Goal: Information Seeking & Learning: Learn about a topic

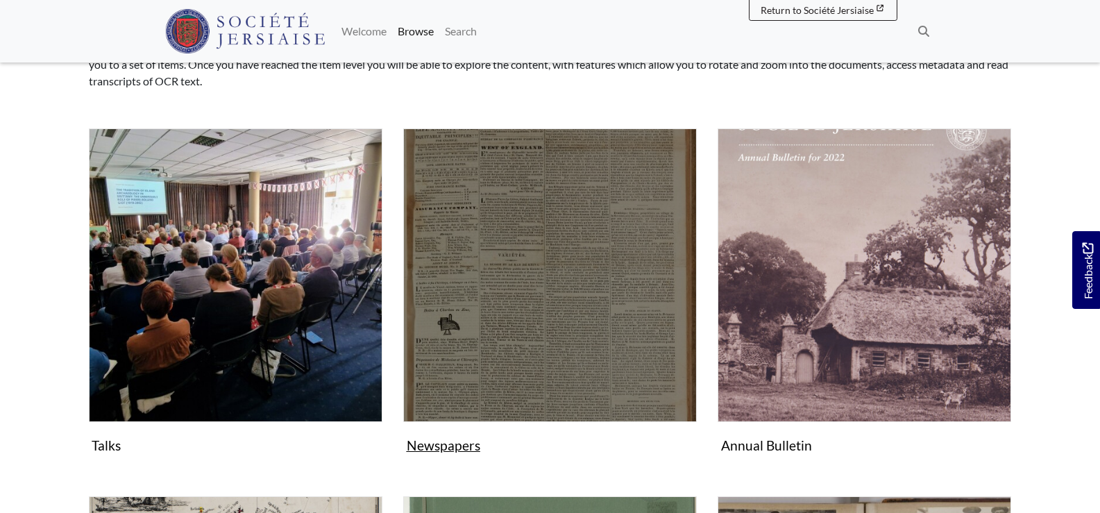
scroll to position [208, 0]
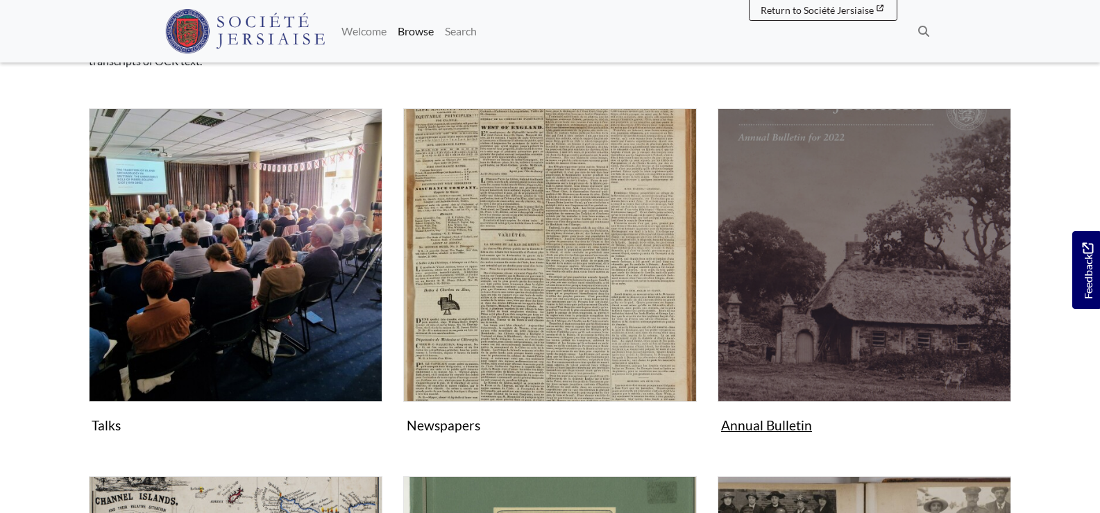
drag, startPoint x: 819, startPoint y: 348, endPoint x: 650, endPoint y: 355, distance: 169.5
click at [819, 348] on img "Subcollection" at bounding box center [865, 255] width 294 height 294
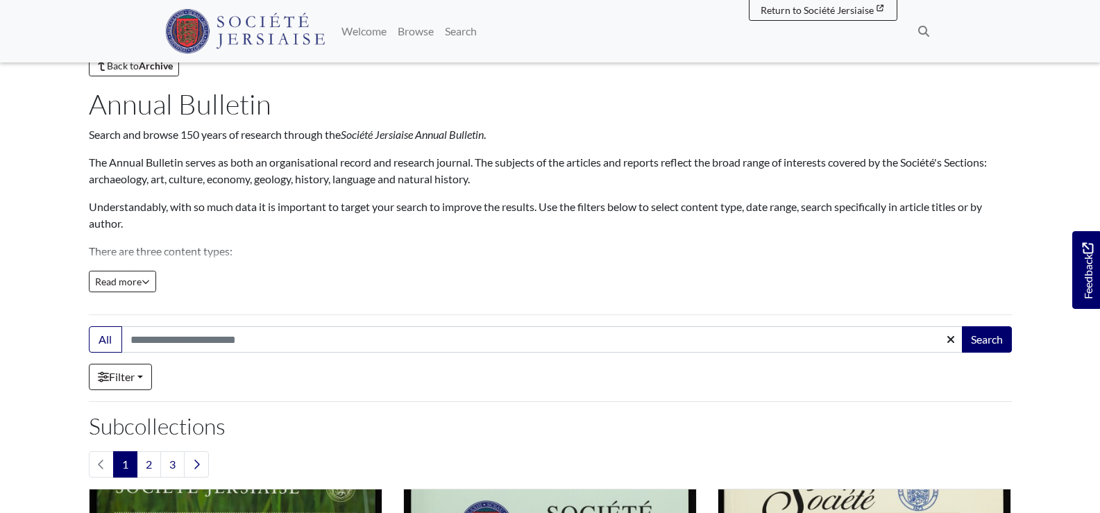
scroll to position [208, 0]
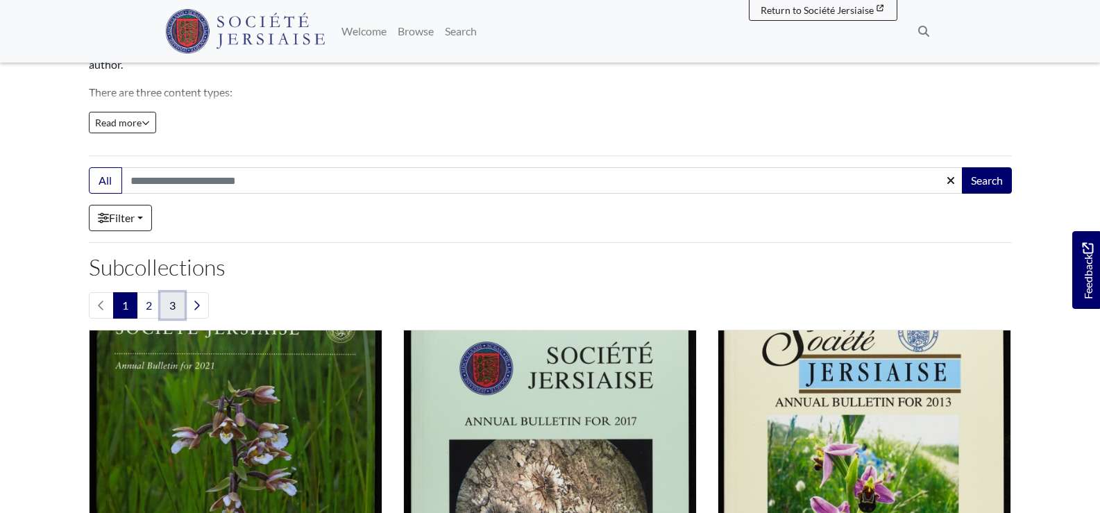
click at [172, 307] on link "3" at bounding box center [172, 305] width 24 height 26
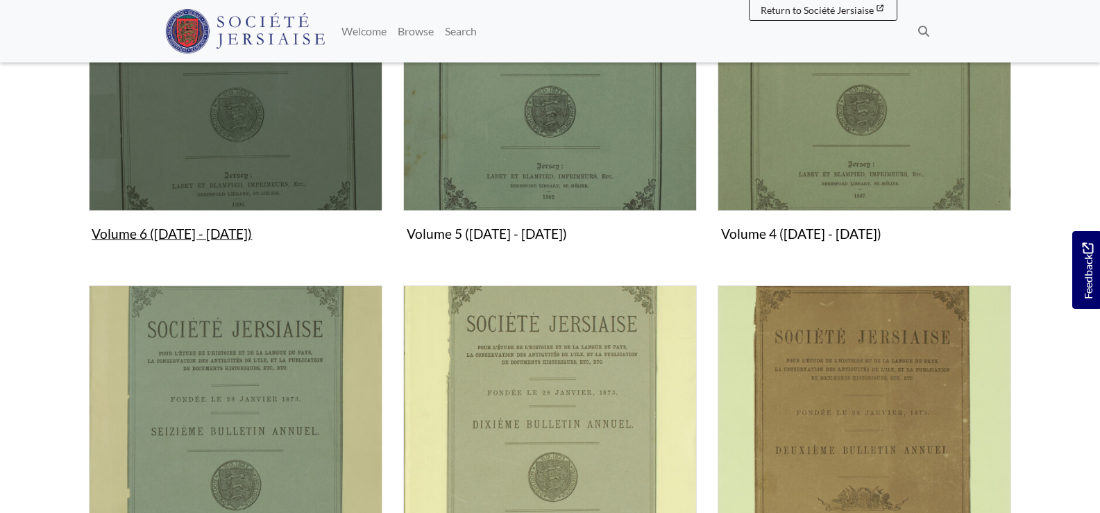
scroll to position [1249, 0]
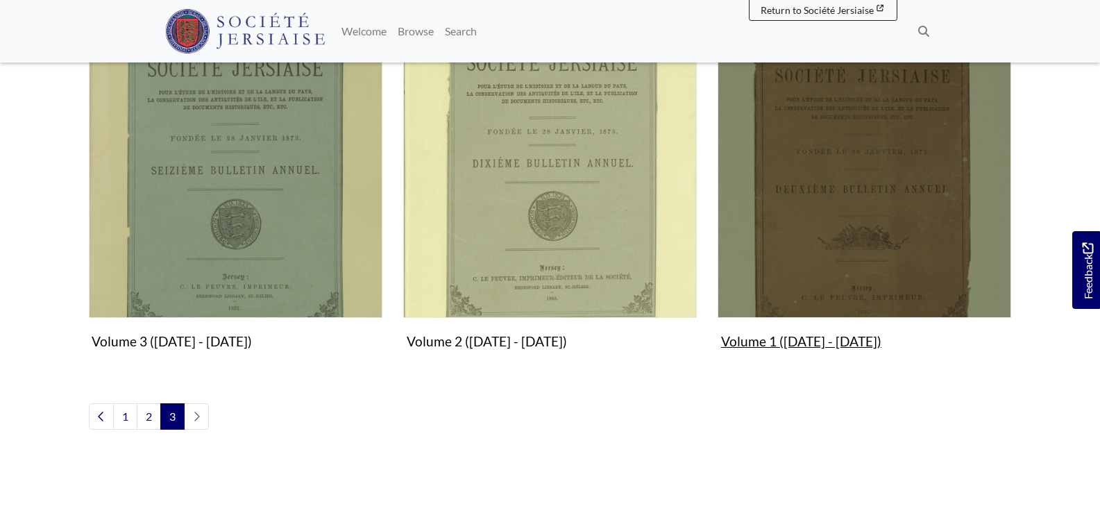
click at [813, 167] on img "Subcollection" at bounding box center [865, 171] width 294 height 294
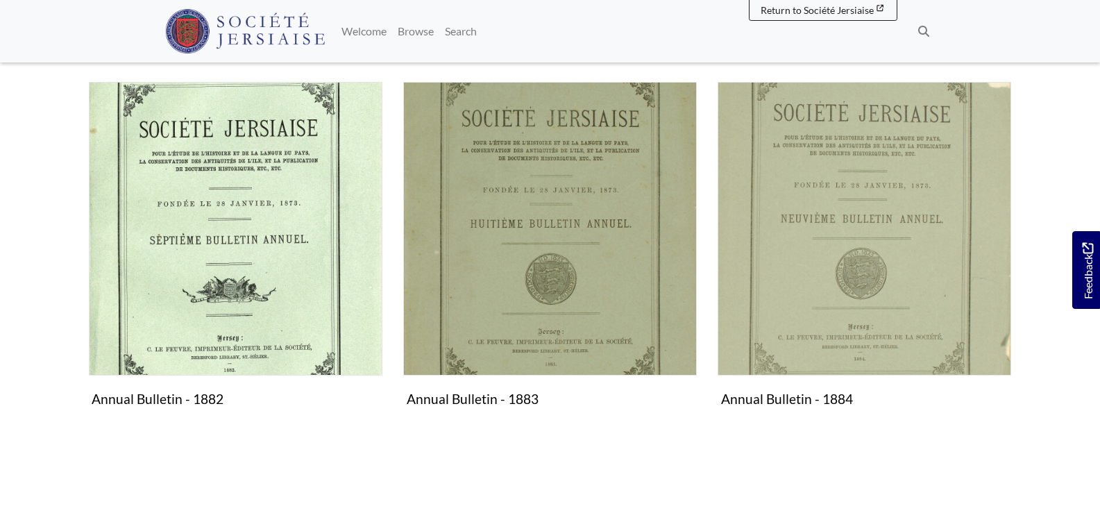
scroll to position [1041, 0]
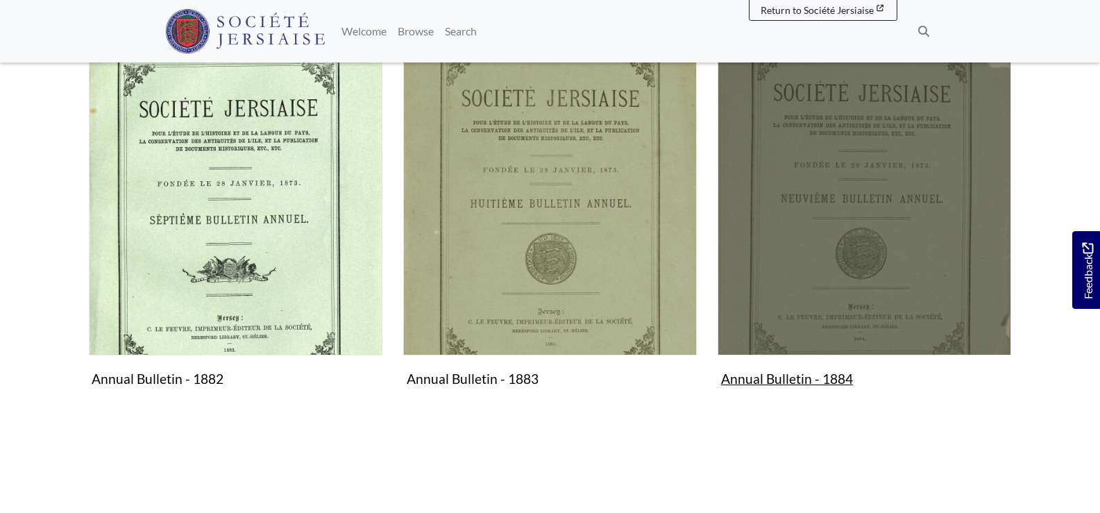
click at [875, 230] on img "Subcollection" at bounding box center [865, 209] width 294 height 294
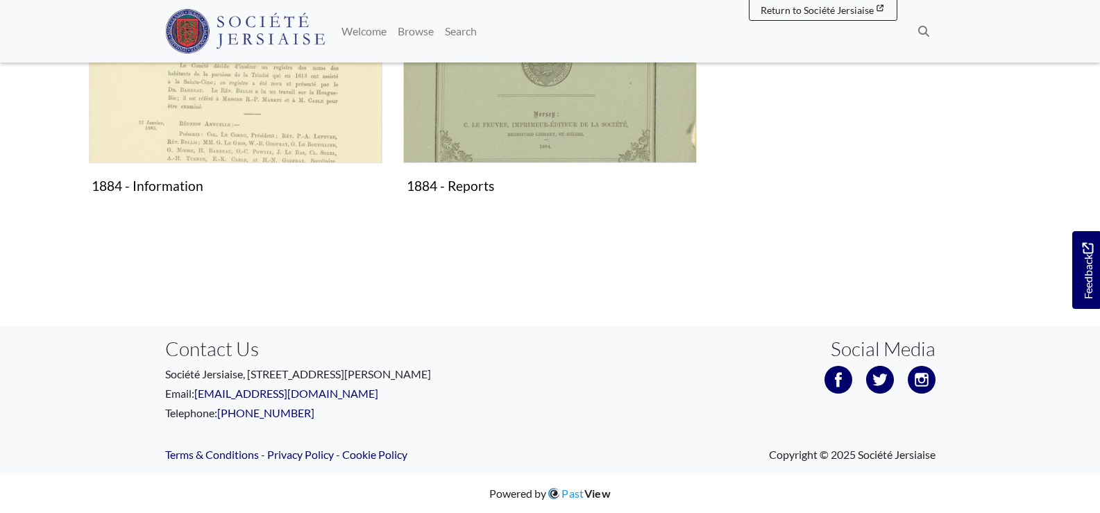
scroll to position [686, 0]
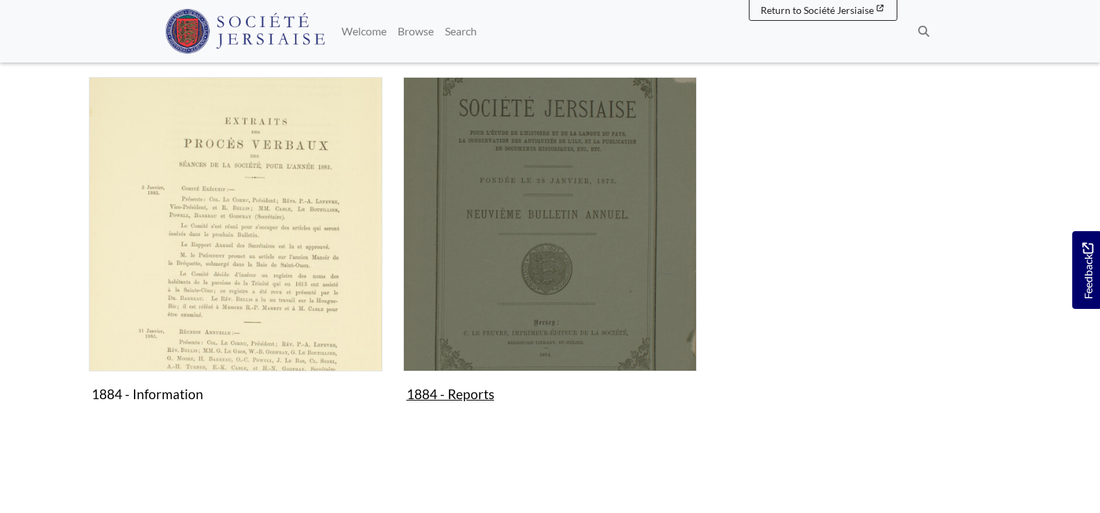
click at [575, 246] on img "Subcollection" at bounding box center [550, 224] width 294 height 294
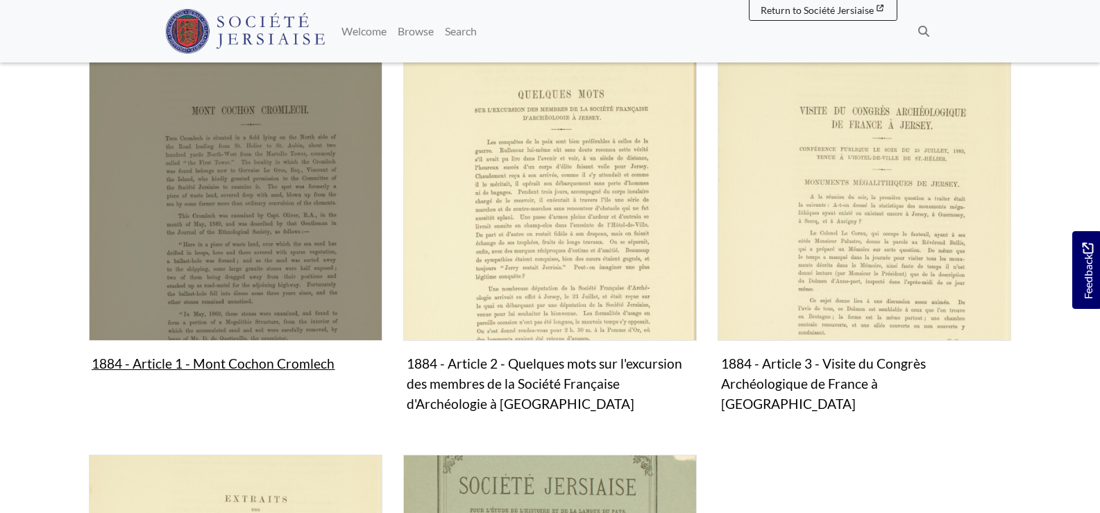
scroll to position [270, 0]
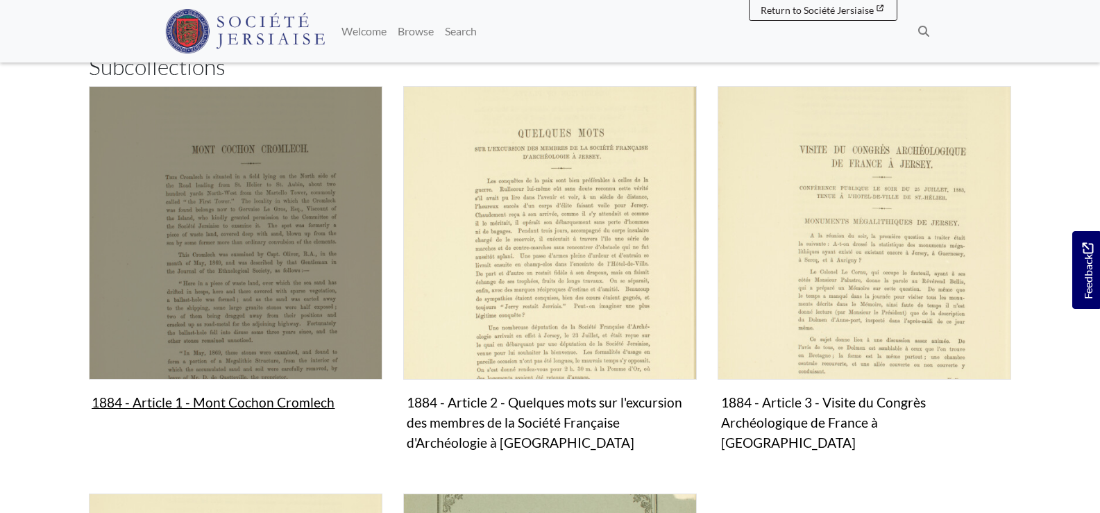
click at [287, 267] on img "Subcollection" at bounding box center [236, 233] width 294 height 294
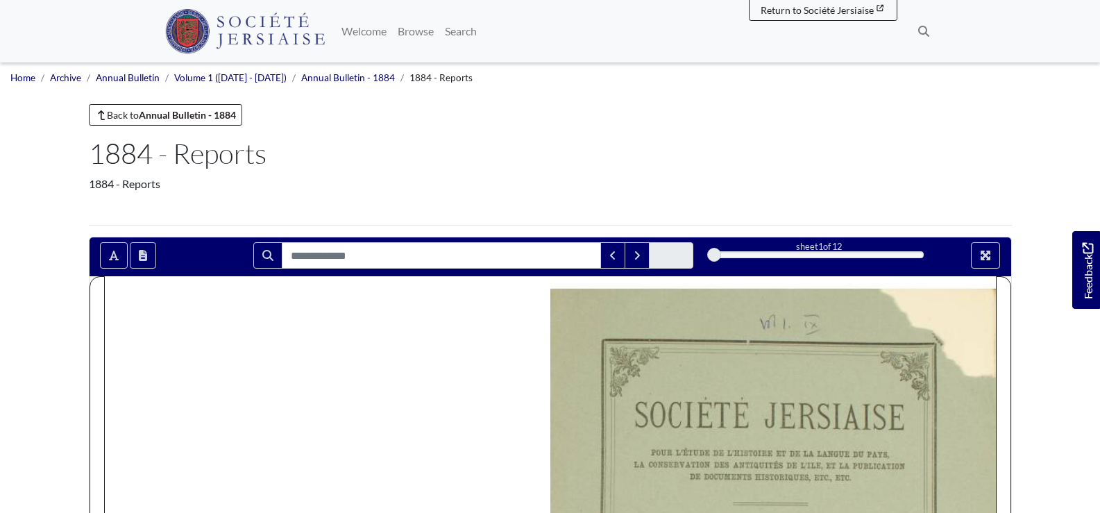
scroll to position [208, 0]
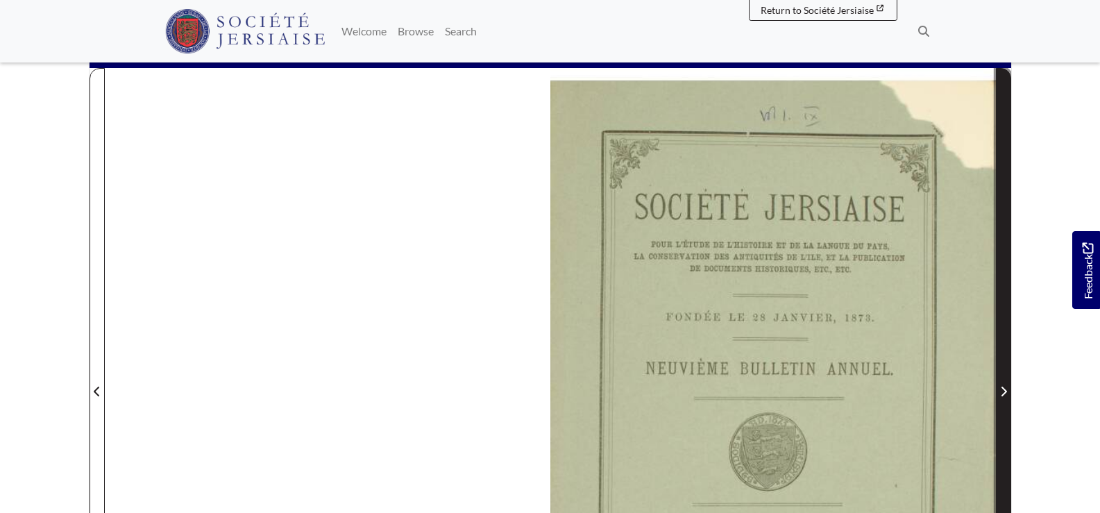
click at [1003, 397] on icon "Next Page" at bounding box center [1003, 391] width 7 height 11
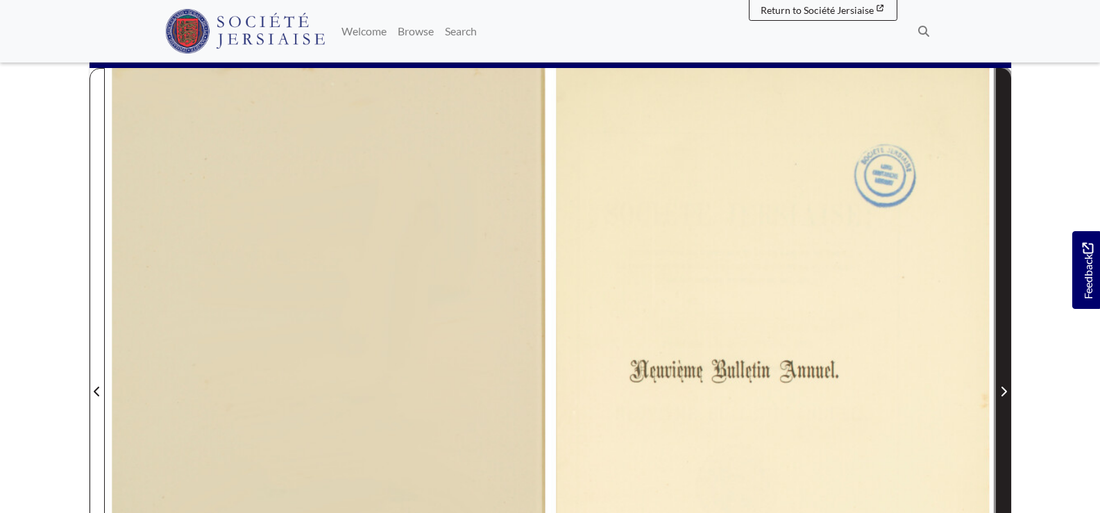
click at [1003, 397] on icon "Next Page" at bounding box center [1003, 391] width 7 height 11
click at [1002, 392] on icon "Next Page" at bounding box center [1003, 391] width 7 height 11
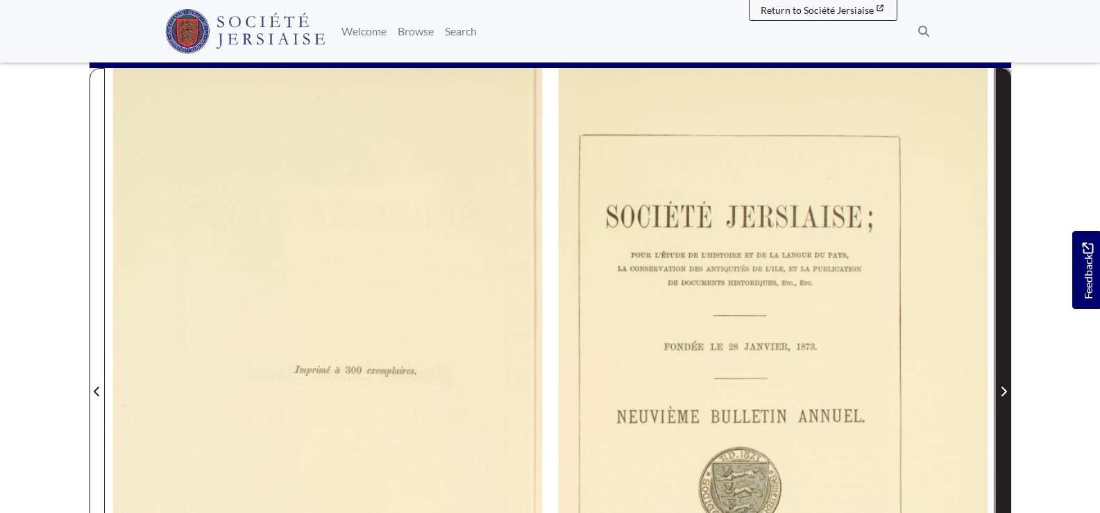
click at [1002, 392] on icon "Next Page" at bounding box center [1003, 391] width 7 height 11
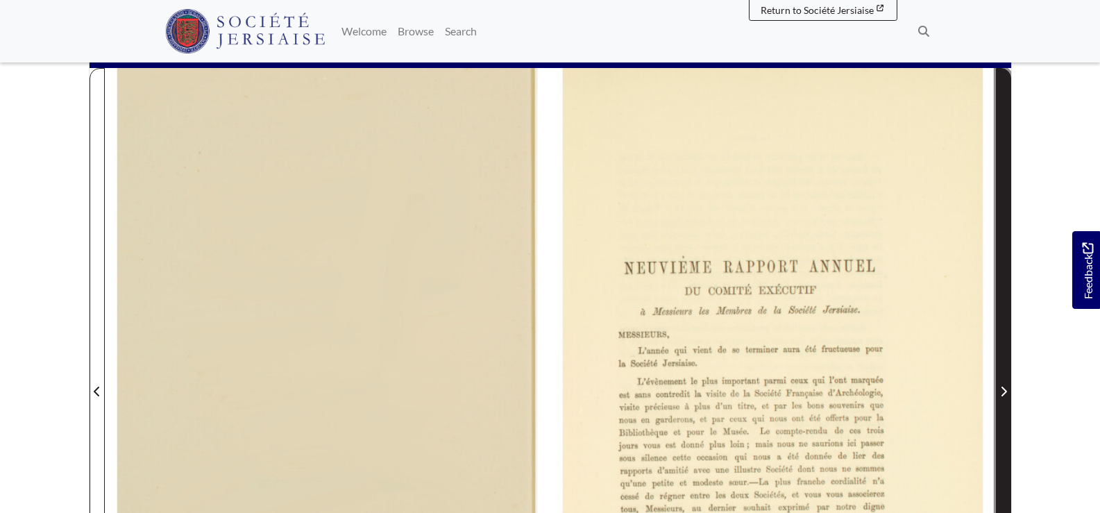
click at [1002, 392] on icon "Next Page" at bounding box center [1003, 391] width 7 height 11
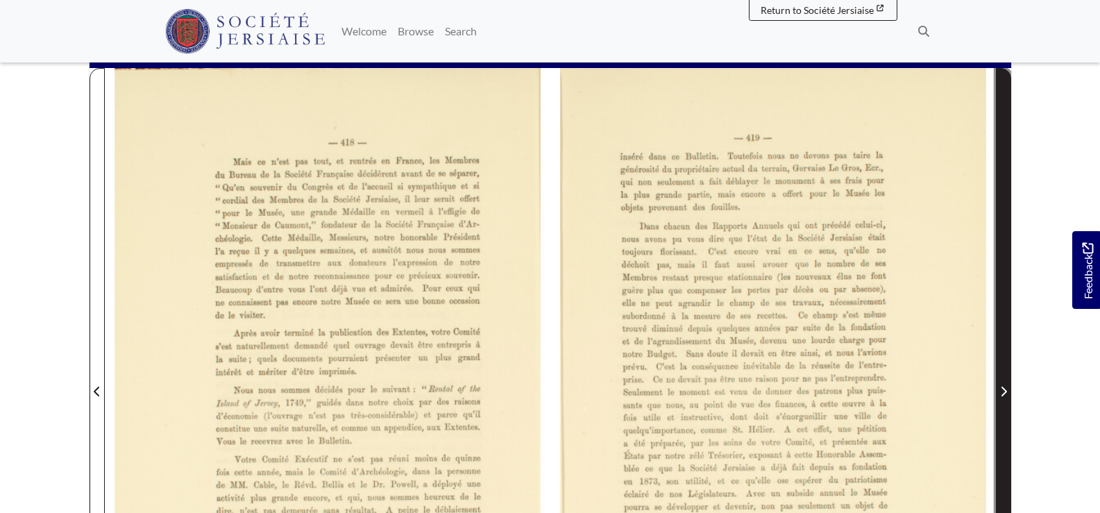
click at [1002, 392] on icon "Next Page" at bounding box center [1003, 391] width 7 height 11
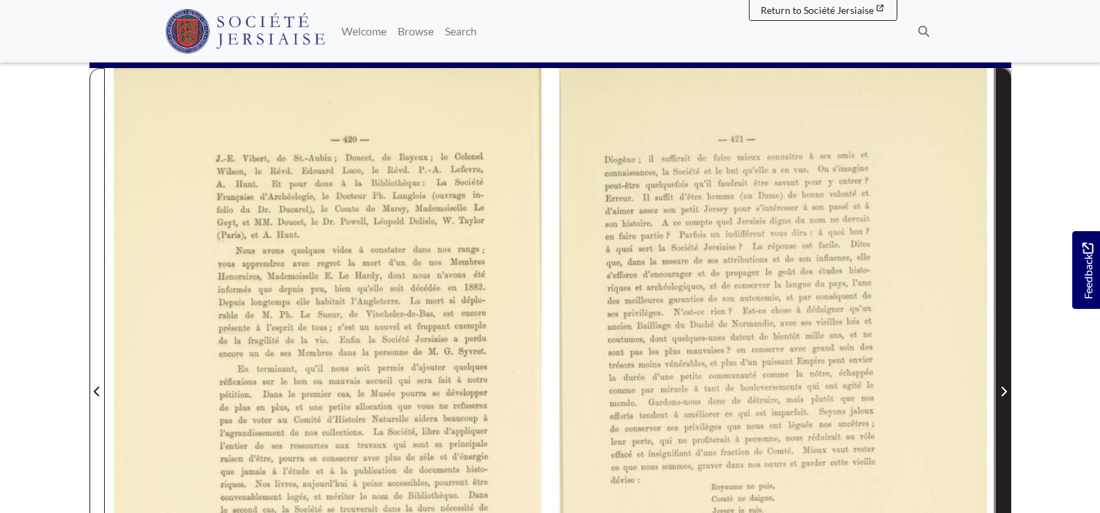
click at [1002, 392] on icon "Next Page" at bounding box center [1003, 391] width 7 height 11
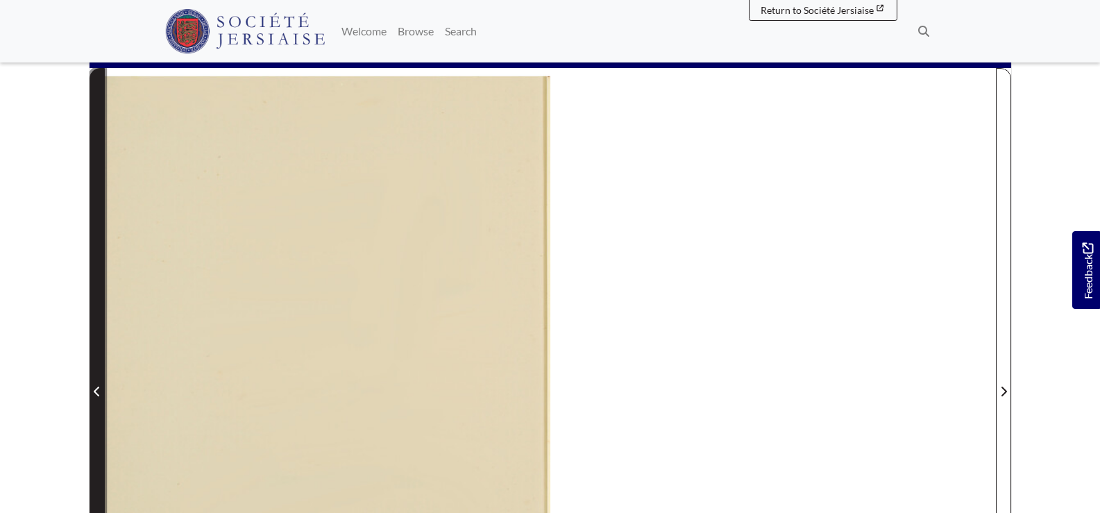
click at [96, 392] on icon "Previous Page" at bounding box center [97, 391] width 7 height 11
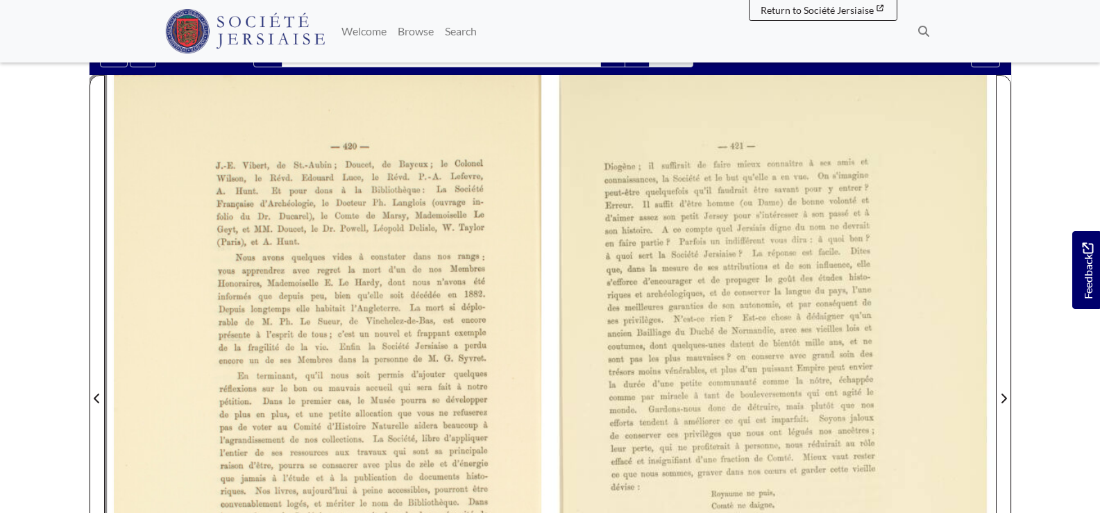
scroll to position [208, 0]
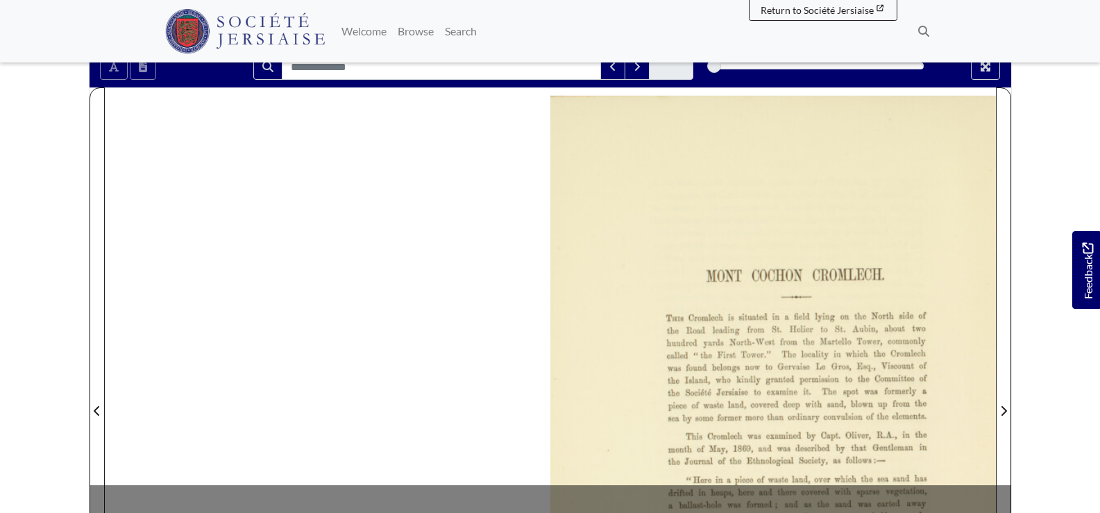
scroll to position [208, 0]
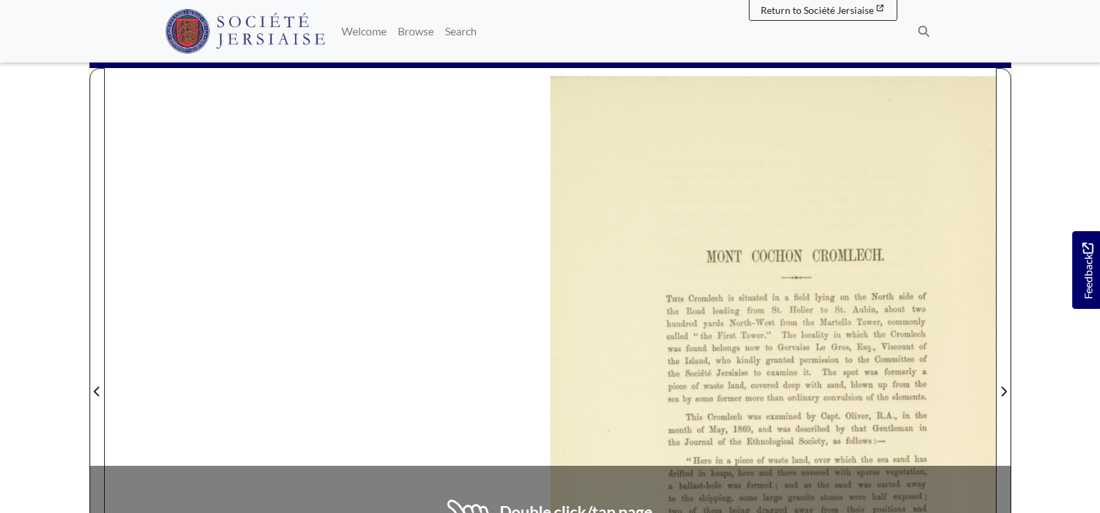
click at [673, 276] on div at bounding box center [773, 383] width 446 height 630
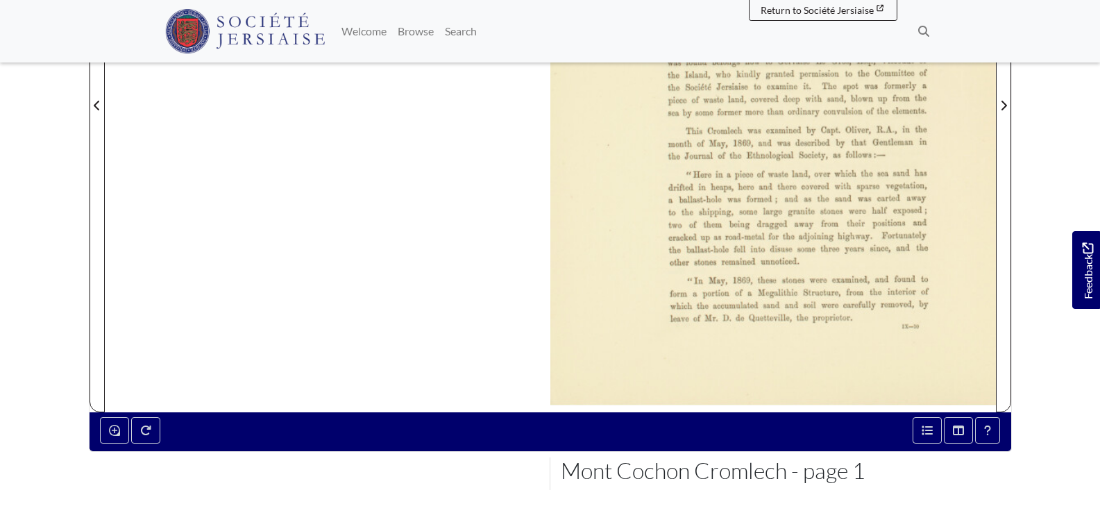
scroll to position [521, 0]
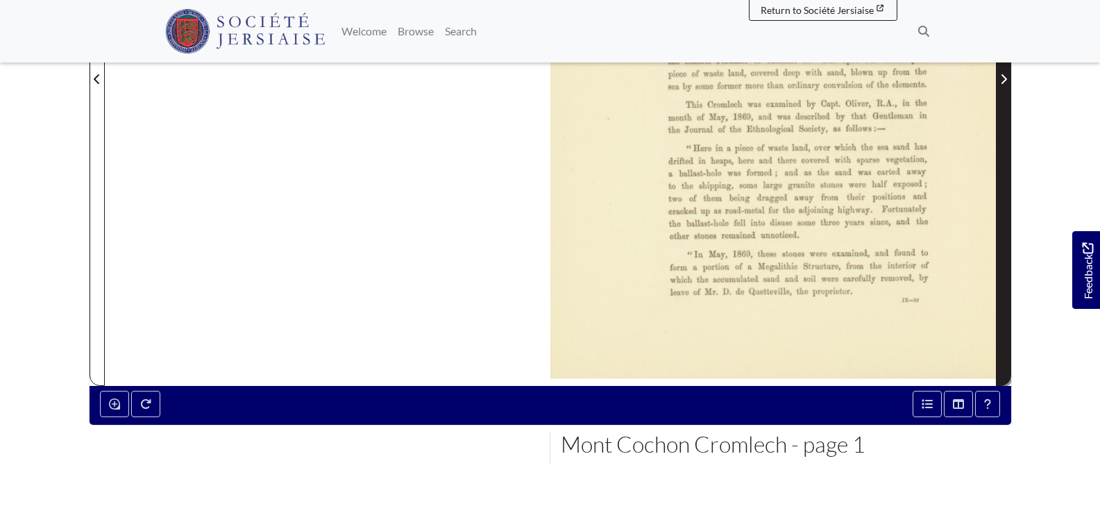
click at [1003, 80] on icon "Next Page" at bounding box center [1003, 79] width 7 height 11
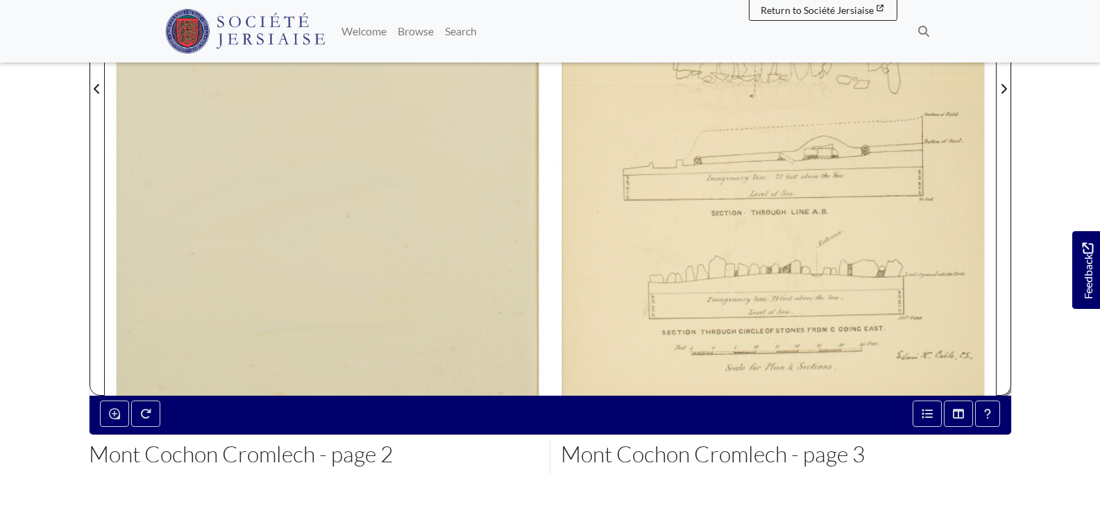
scroll to position [521, 0]
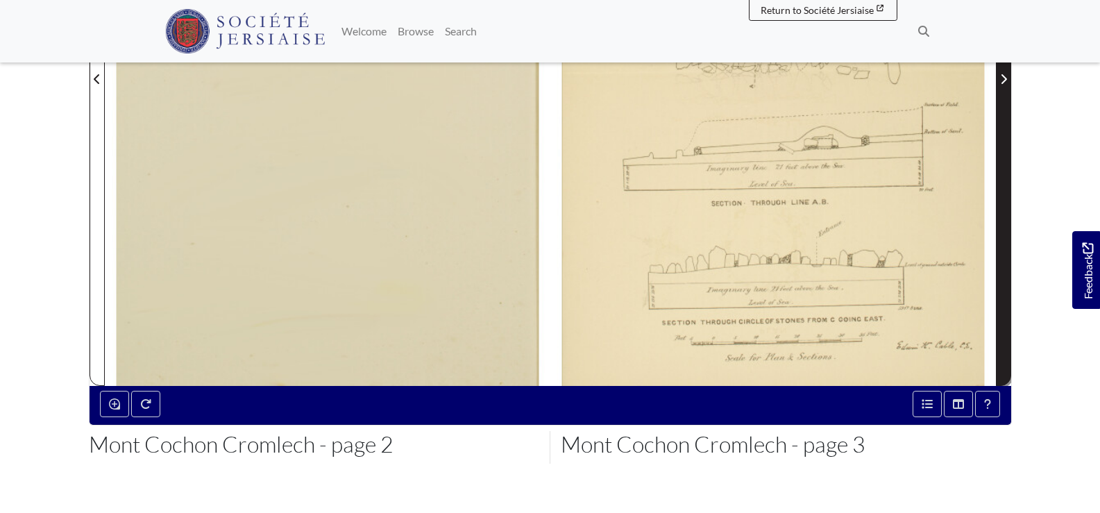
click at [1003, 76] on icon "Next Page" at bounding box center [1004, 79] width 6 height 10
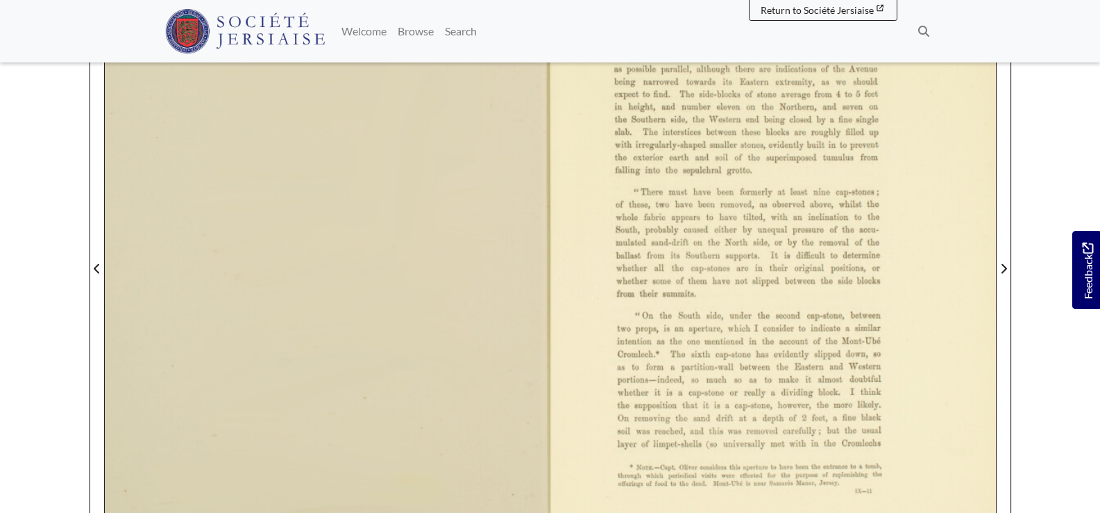
scroll to position [312, 0]
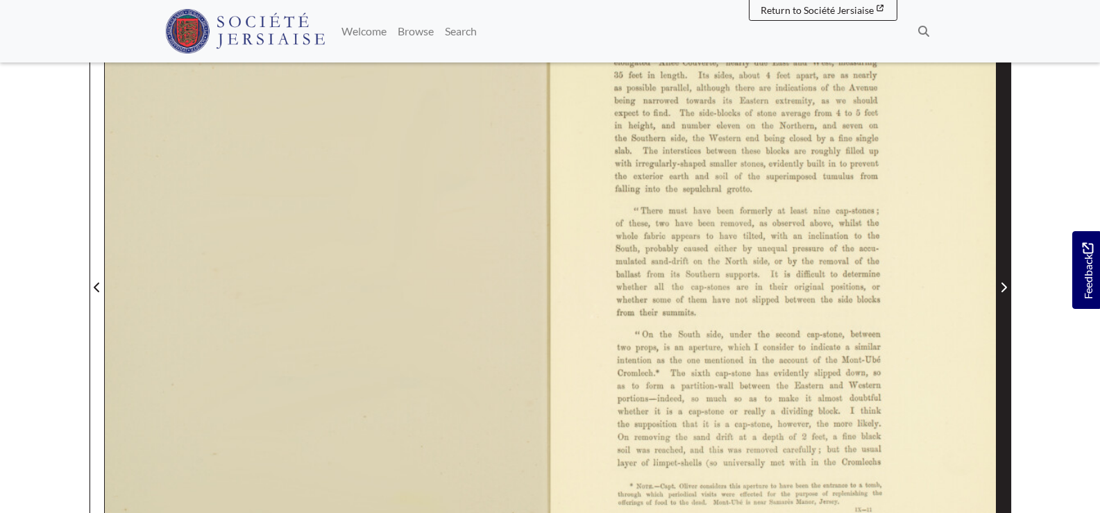
click at [1005, 282] on icon "Next Page" at bounding box center [1003, 287] width 7 height 11
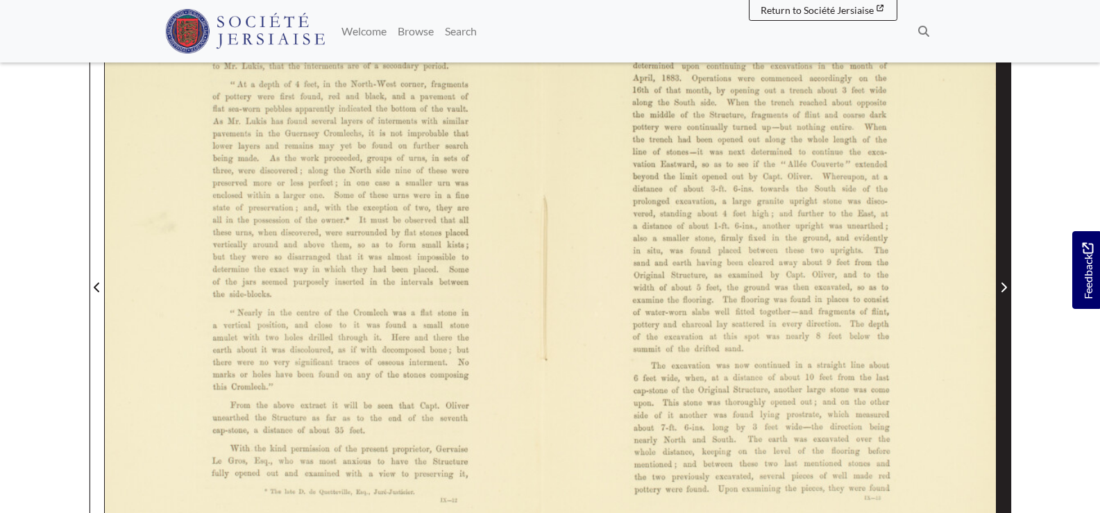
click at [999, 288] on span "Next Page" at bounding box center [1004, 287] width 14 height 17
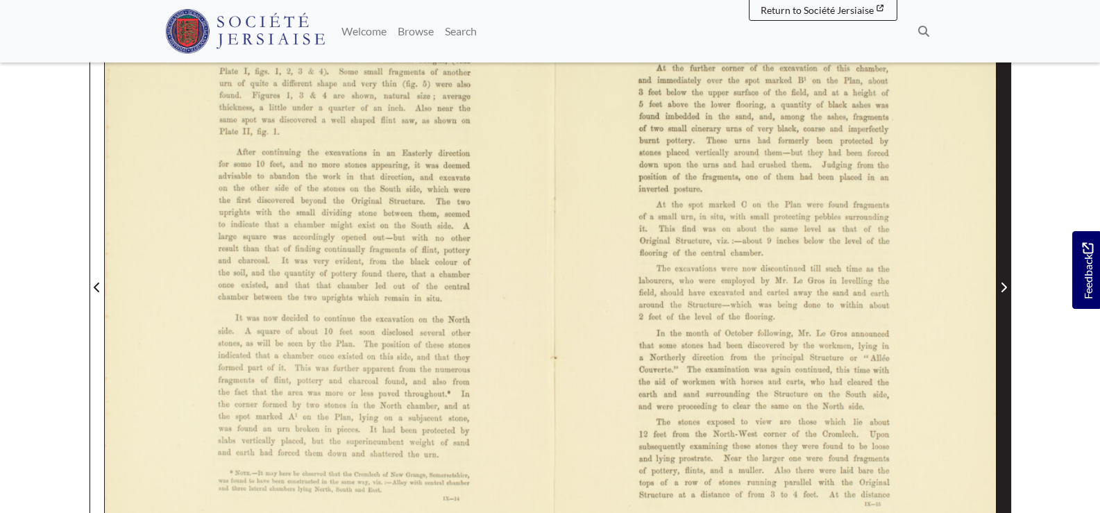
click at [997, 288] on span "Next Page" at bounding box center [1004, 287] width 14 height 17
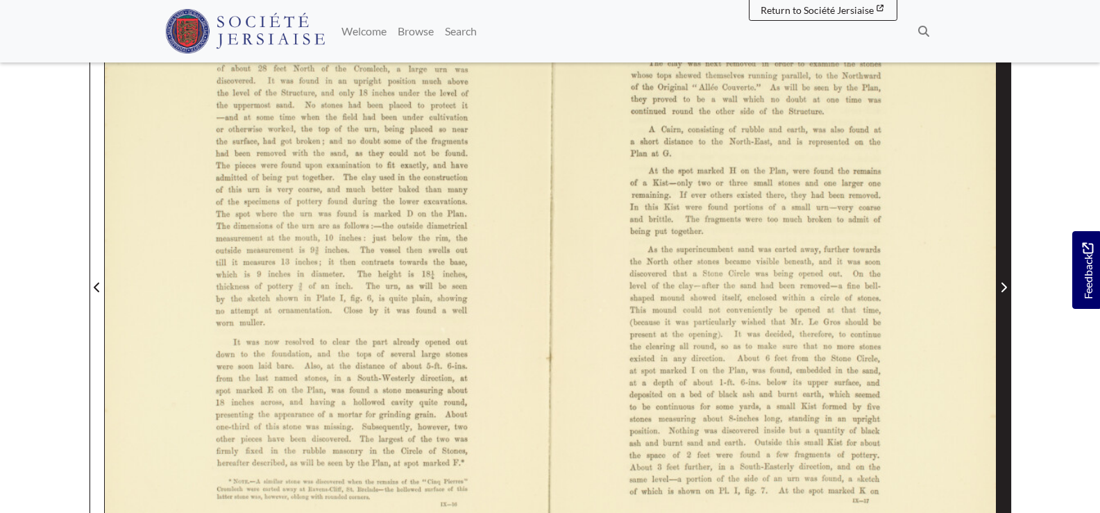
click at [997, 288] on span "Next Page" at bounding box center [1004, 287] width 14 height 17
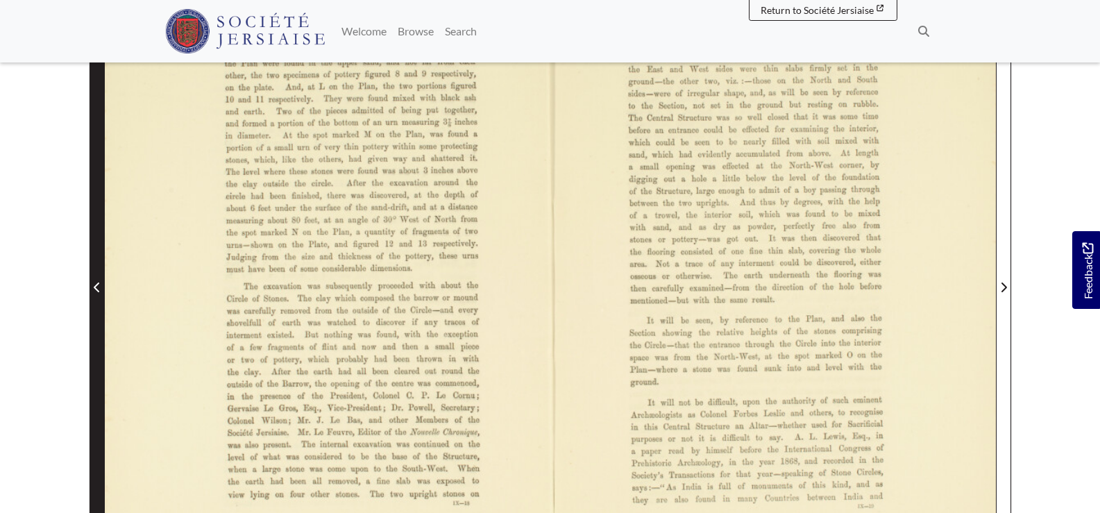
click at [95, 290] on icon "Previous Page" at bounding box center [97, 287] width 7 height 11
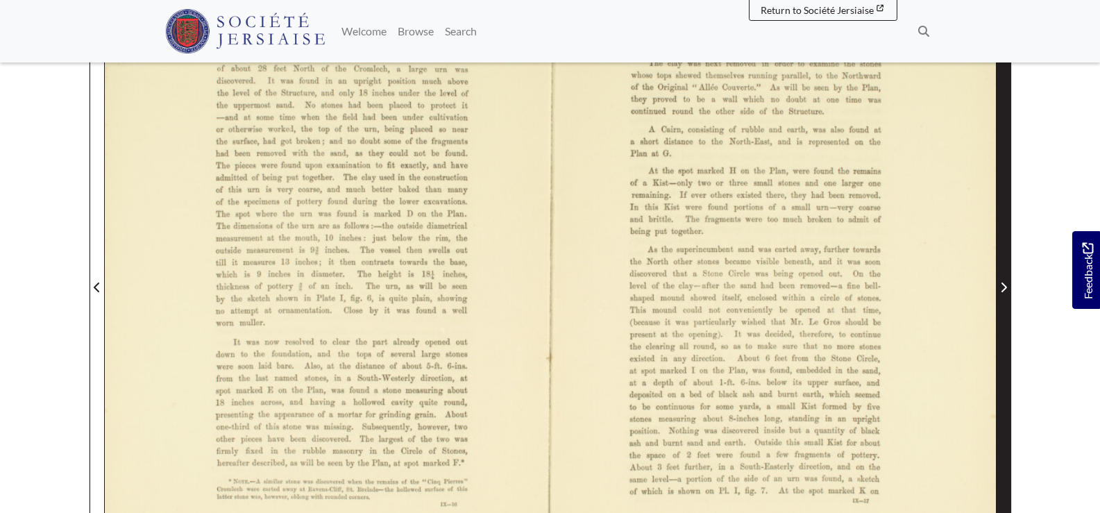
click at [1000, 289] on icon "Next Page" at bounding box center [1003, 287] width 7 height 11
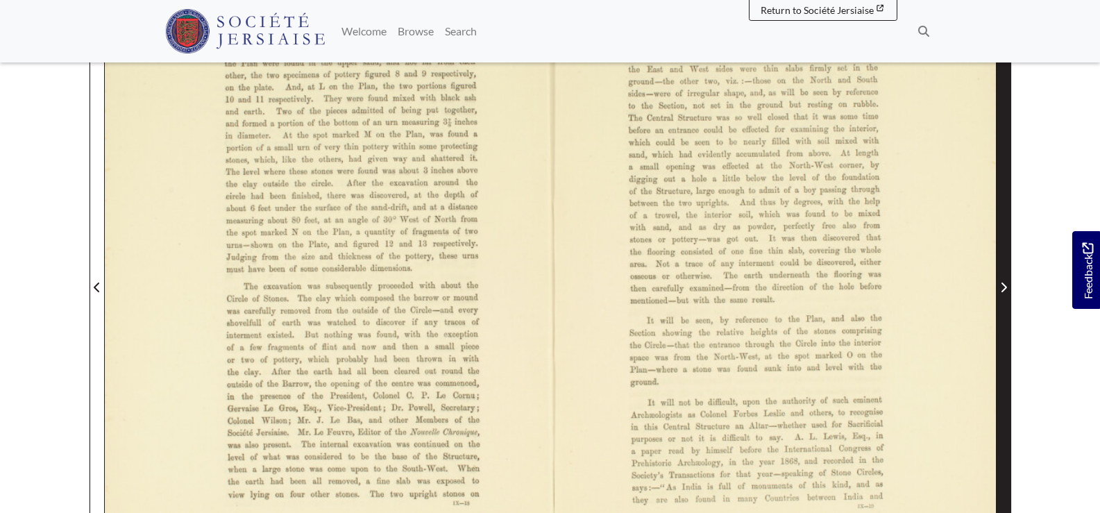
click at [999, 289] on span "Next Page" at bounding box center [1004, 287] width 14 height 17
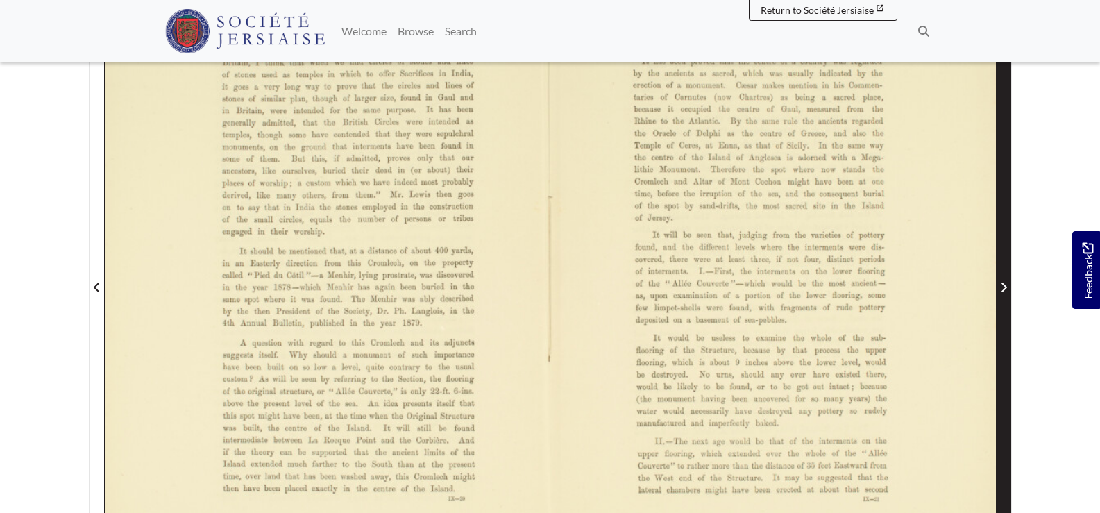
click at [998, 289] on span "Next Page" at bounding box center [1004, 287] width 14 height 17
